Goal: Task Accomplishment & Management: Manage account settings

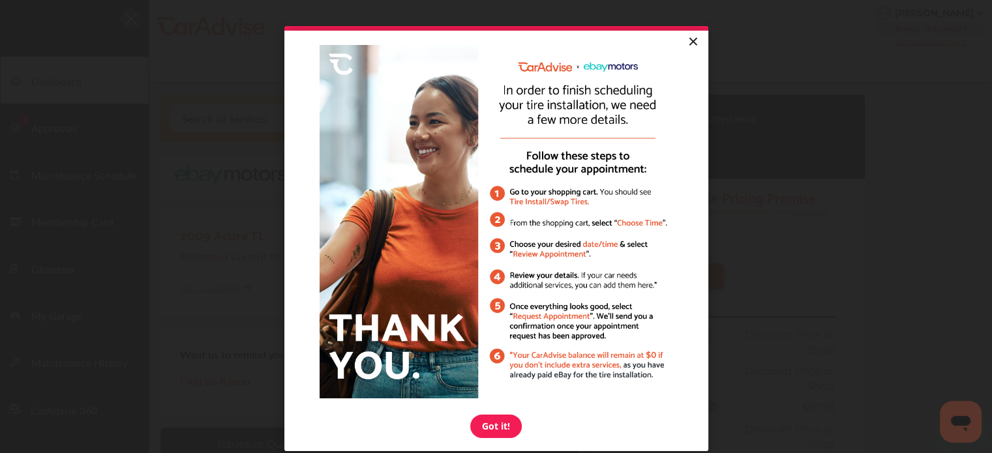
click at [685, 44] on link "×" at bounding box center [692, 42] width 23 height 23
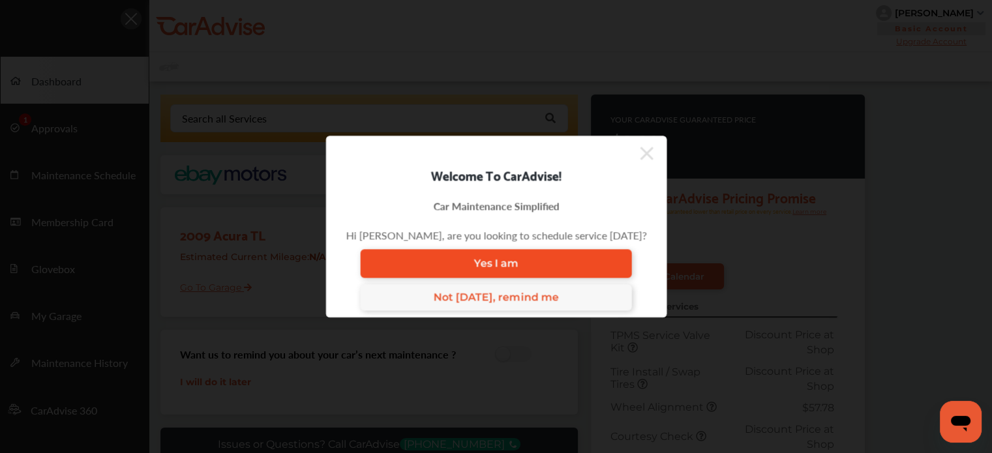
click at [480, 263] on span "Yes I am" at bounding box center [495, 264] width 44 height 12
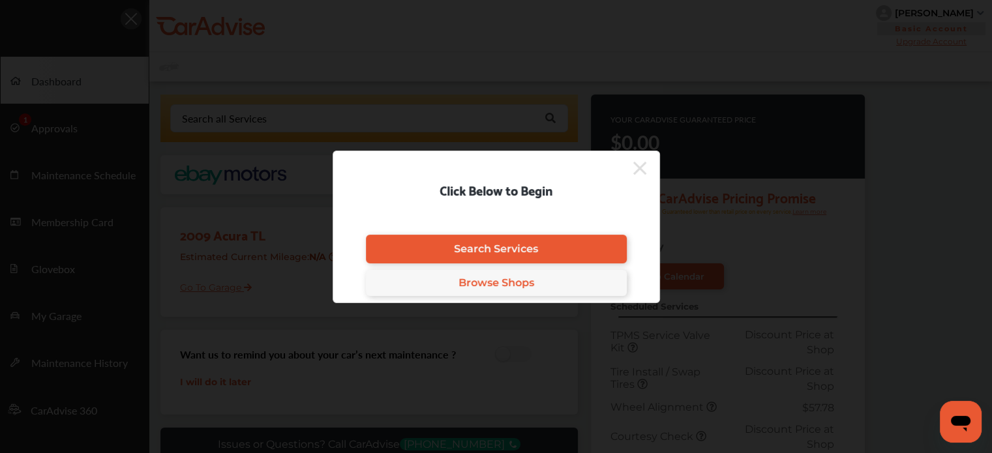
click at [94, 123] on div "Click Below to Begin Search Services Browse Shops" at bounding box center [496, 226] width 992 height 453
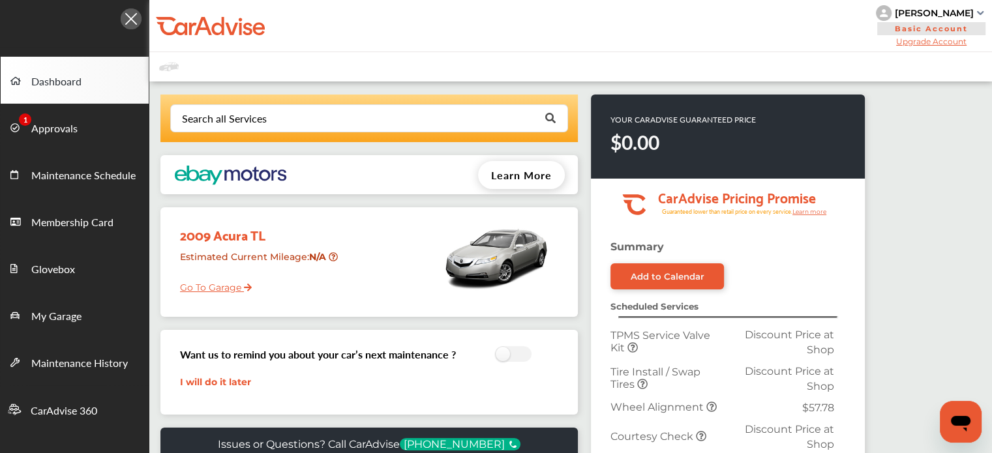
click at [94, 123] on link "Approvals" at bounding box center [75, 127] width 148 height 47
